Goal: Task Accomplishment & Management: Manage account settings

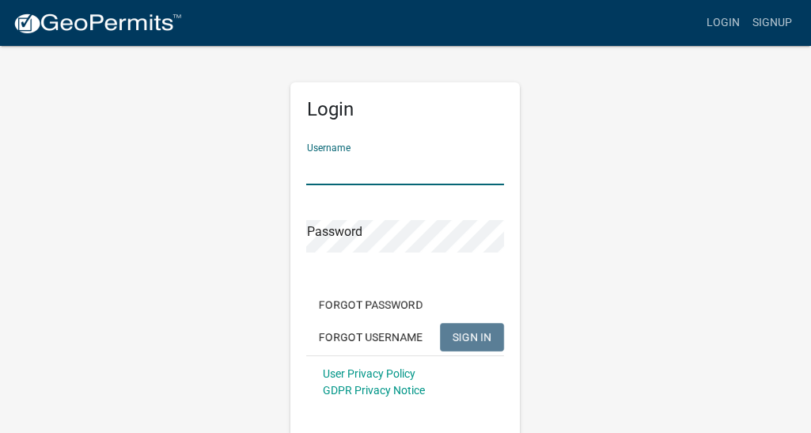
click at [313, 172] on input "Username" at bounding box center [405, 169] width 198 height 32
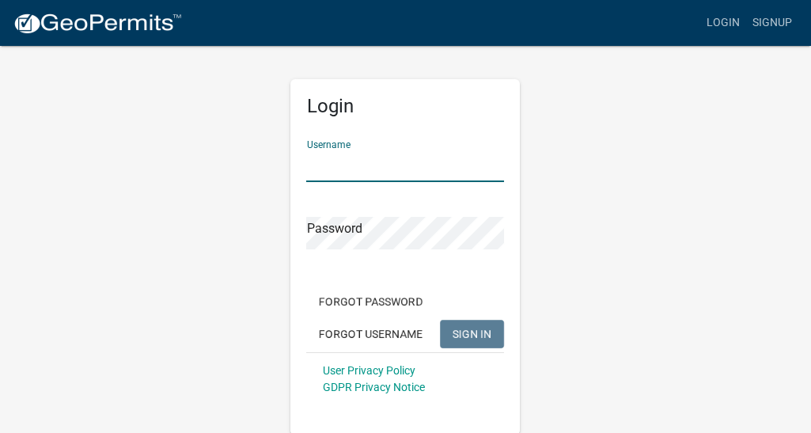
scroll to position [5, 0]
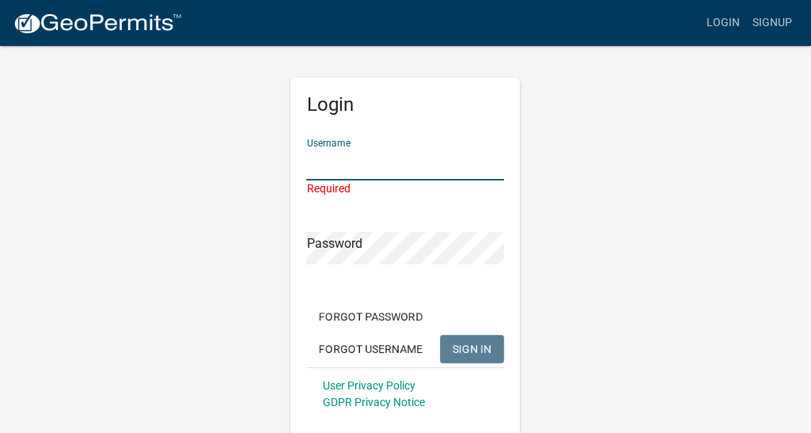
click at [313, 171] on input "Username" at bounding box center [405, 164] width 198 height 32
type input "R"
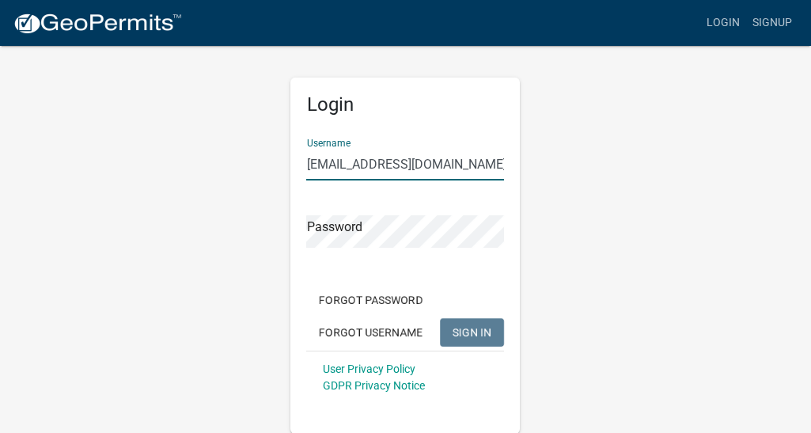
type input "[EMAIL_ADDRESS][DOMAIN_NAME]"
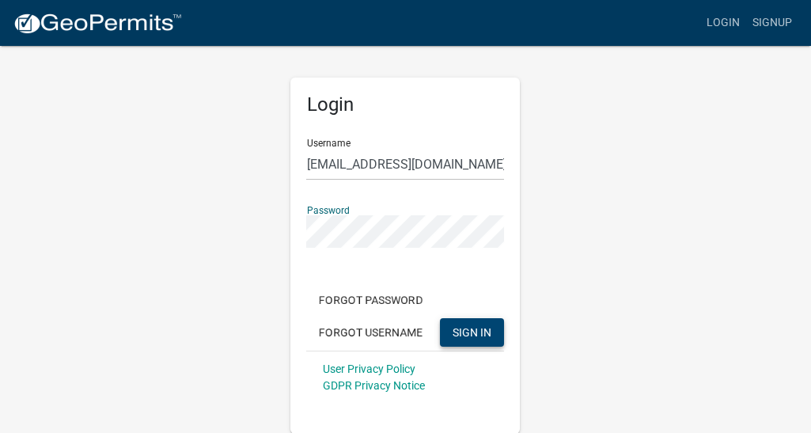
click at [471, 331] on span "SIGN IN" at bounding box center [471, 331] width 39 height 13
click at [199, 339] on div "Login Username [EMAIL_ADDRESS][DOMAIN_NAME] Password Forgot Password Forgot Use…" at bounding box center [405, 237] width 759 height 394
click at [728, 21] on link "Login" at bounding box center [723, 23] width 46 height 30
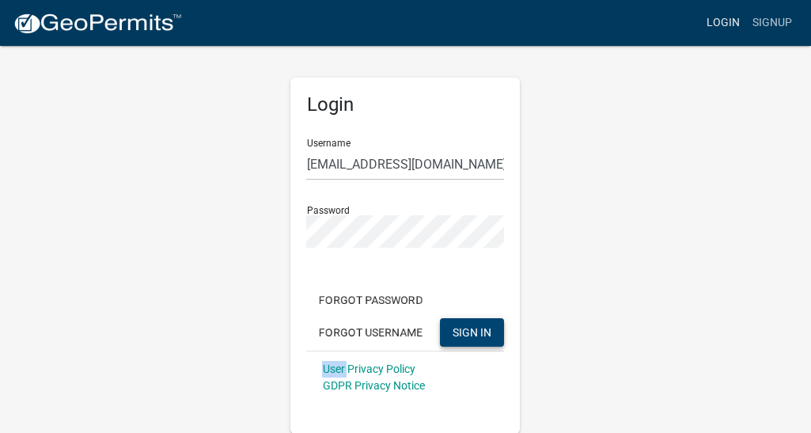
click at [728, 21] on link "Login" at bounding box center [723, 23] width 46 height 30
click at [444, 162] on input "[EMAIL_ADDRESS][DOMAIN_NAME]" at bounding box center [405, 164] width 198 height 32
click at [607, 128] on div "Login Username [EMAIL_ADDRESS][DOMAIN_NAME] Password Forgot Password Forgot Use…" at bounding box center [405, 237] width 759 height 394
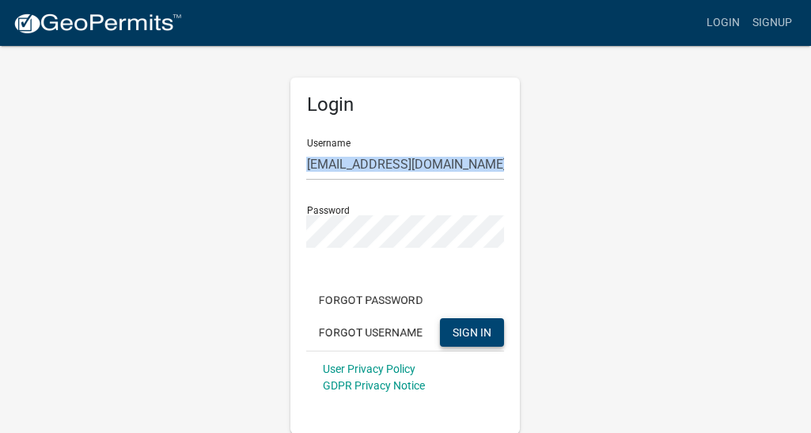
click at [607, 128] on div "Login Username [EMAIL_ADDRESS][DOMAIN_NAME] Password Forgot Password Forgot Use…" at bounding box center [405, 237] width 759 height 394
click at [369, 365] on link "User Privacy Policy" at bounding box center [368, 368] width 93 height 13
